Goal: Information Seeking & Learning: Learn about a topic

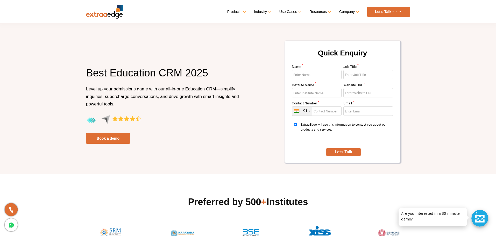
click at [41, 41] on section "Best Education CRM 2025 Level up your admissions game with our all-in-one Educa…" at bounding box center [248, 87] width 496 height 174
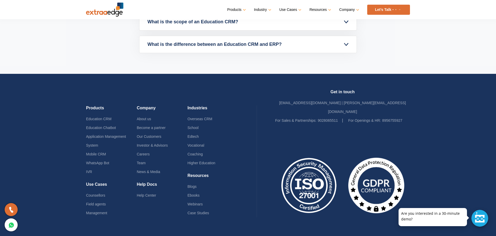
scroll to position [2449, 0]
